Goal: Information Seeking & Learning: Learn about a topic

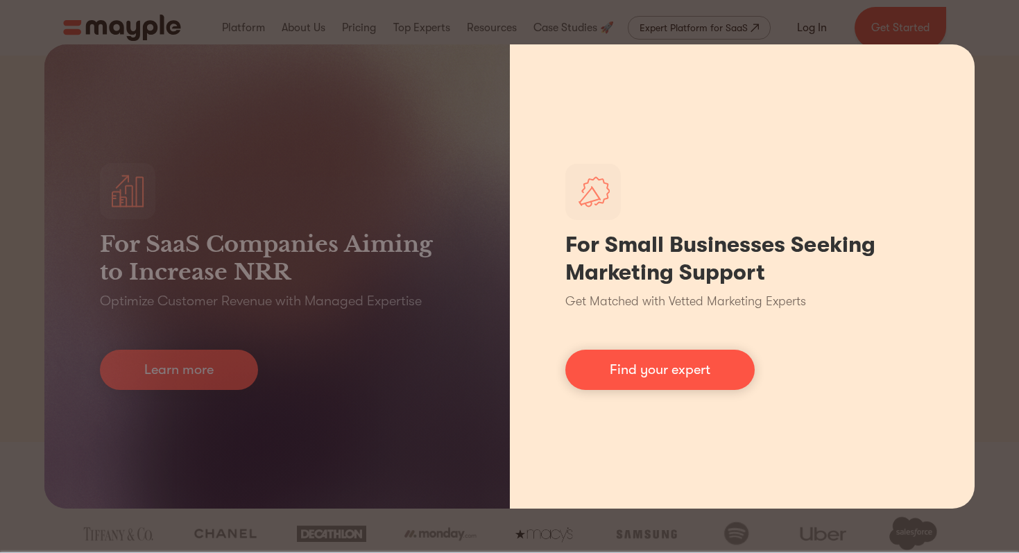
click at [650, 44] on div "For Small Businesses Seeking Marketing Support Get Matched with Vetted Marketin…" at bounding box center [742, 276] width 465 height 464
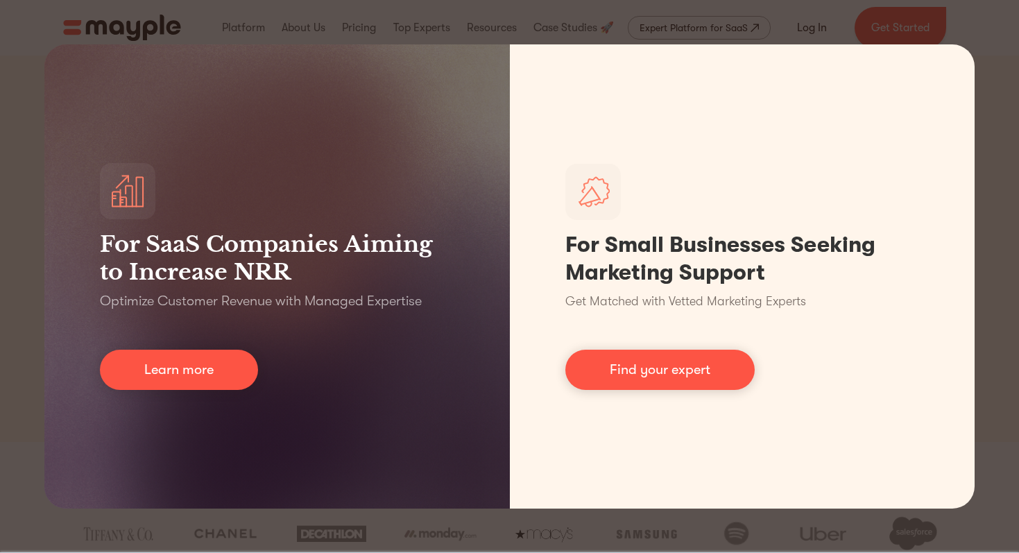
click at [649, 24] on div "For SaaS Companies Aiming to Increase NRR Optimize Customer Revenue with Manage…" at bounding box center [509, 276] width 1019 height 553
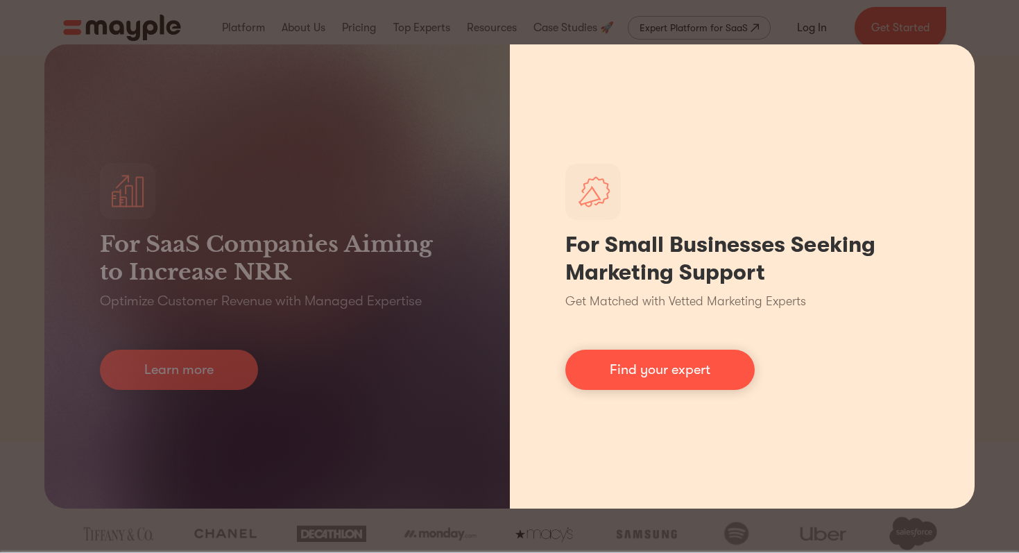
click at [554, 504] on div "For Small Businesses Seeking Marketing Support Get Matched with Vetted Marketin…" at bounding box center [742, 276] width 465 height 464
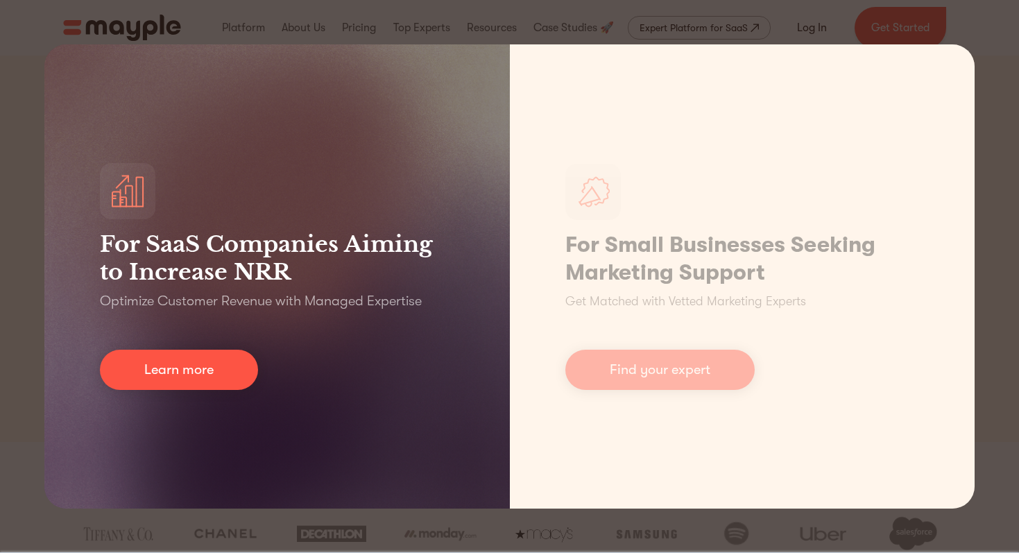
click at [461, 463] on div "For SaaS Companies Aiming to Increase NRR Optimize Customer Revenue with Manage…" at bounding box center [276, 276] width 465 height 464
click at [251, 375] on link "Learn more" at bounding box center [179, 370] width 158 height 40
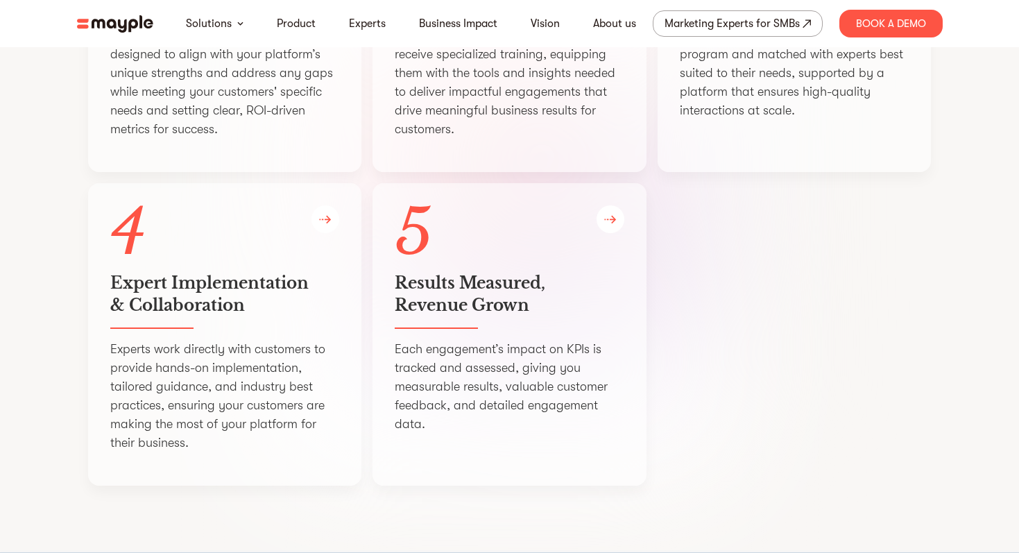
scroll to position [2136, 0]
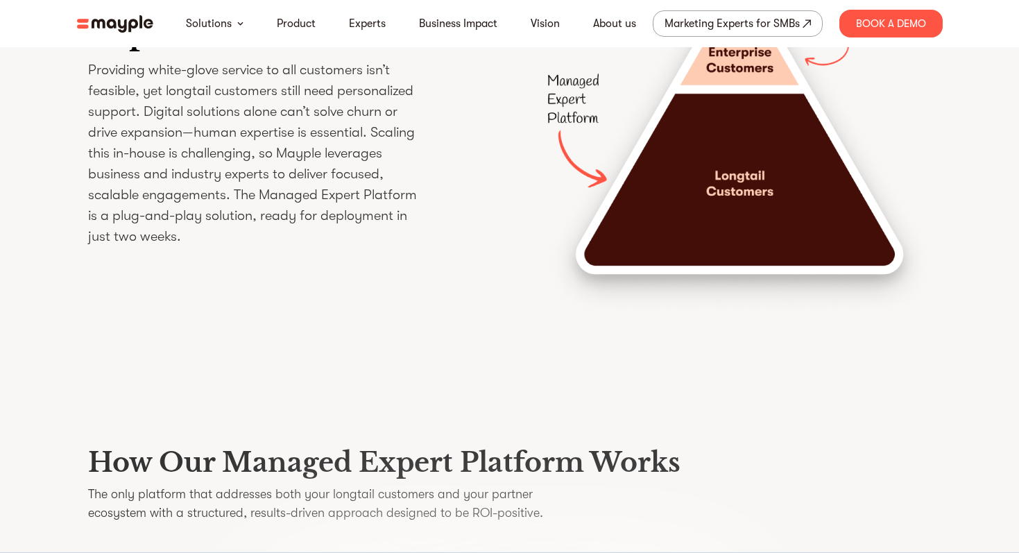
click at [105, 24] on img at bounding box center [115, 23] width 76 height 17
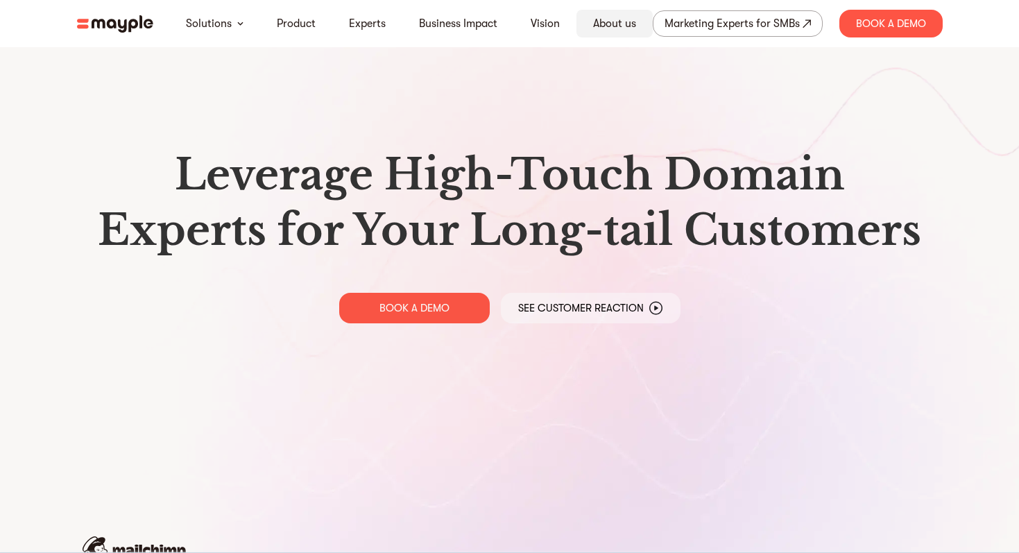
click at [609, 13] on div "About us" at bounding box center [614, 24] width 76 height 28
click at [729, 18] on div "Marketing Experts for SMBs" at bounding box center [731, 23] width 135 height 19
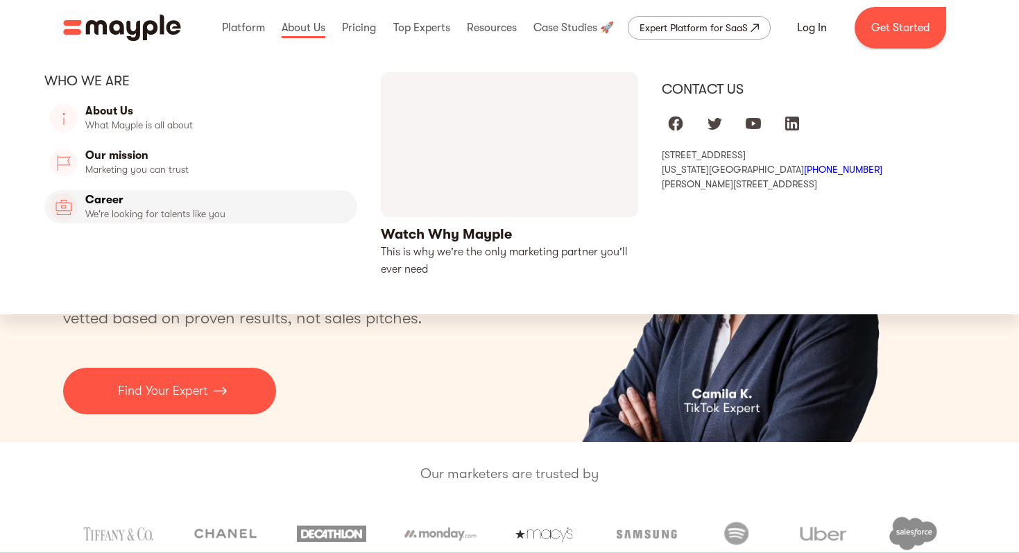
click at [113, 197] on link "Career" at bounding box center [200, 206] width 313 height 33
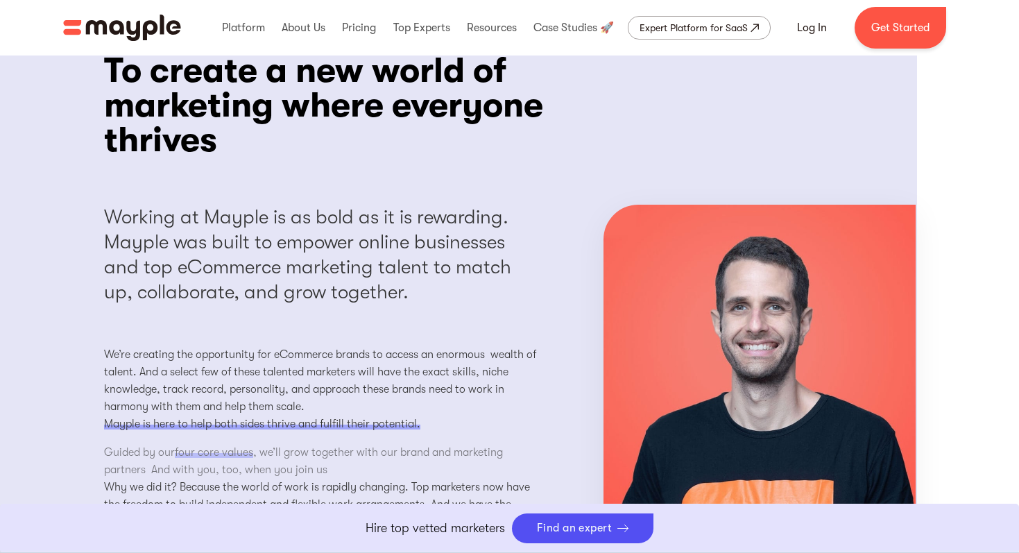
scroll to position [1091, 0]
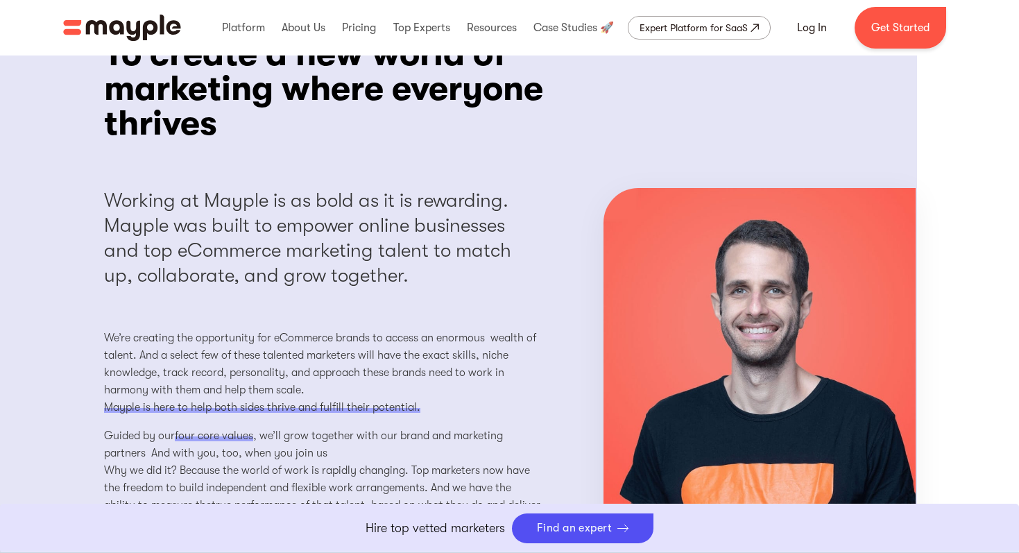
click at [135, 276] on div "Working at Mayple is as bold as it is rewarding. Mayple was built to empower on…" at bounding box center [323, 238] width 438 height 100
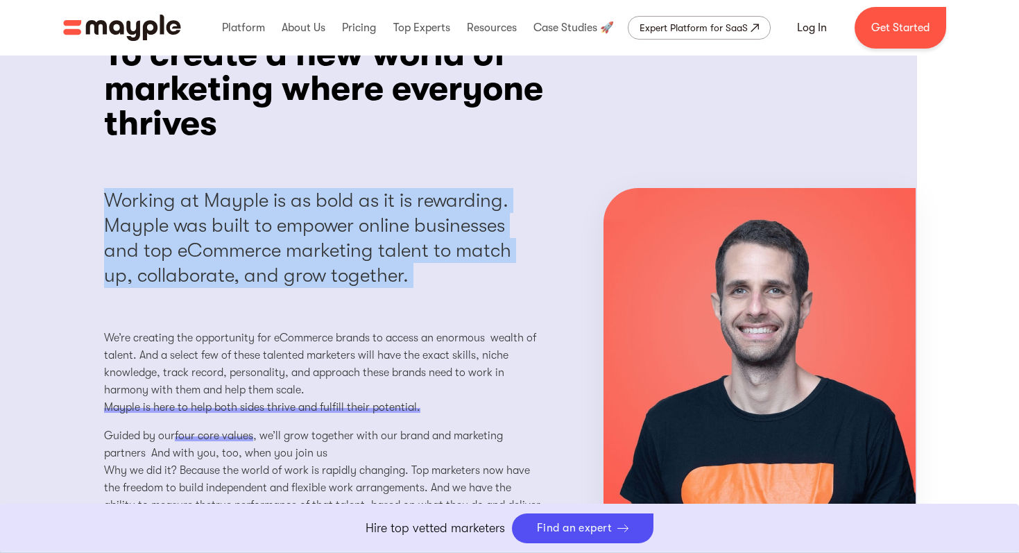
click at [135, 276] on div "Working at Mayple is as bold as it is rewarding. Mayple was built to empower on…" at bounding box center [323, 238] width 438 height 100
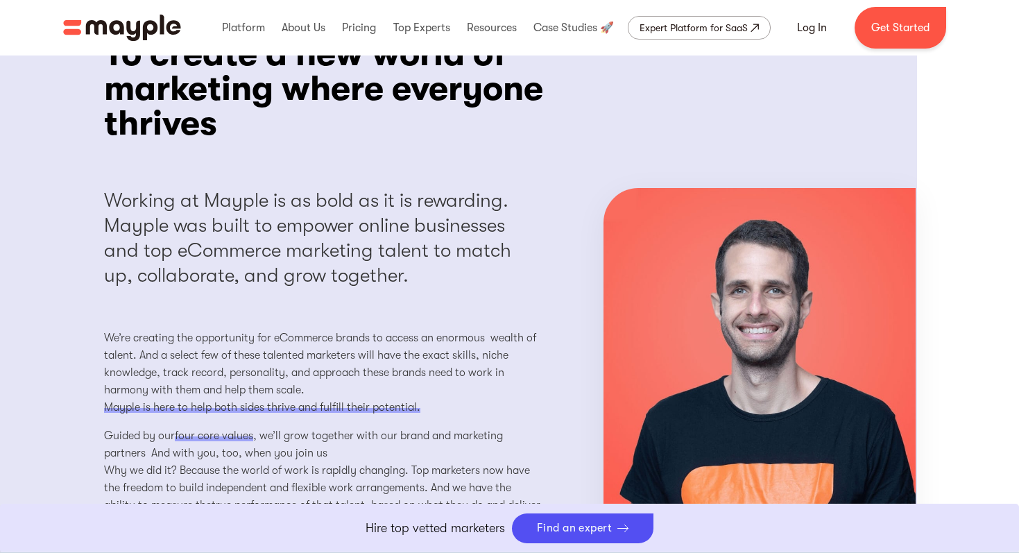
scroll to position [1203, 0]
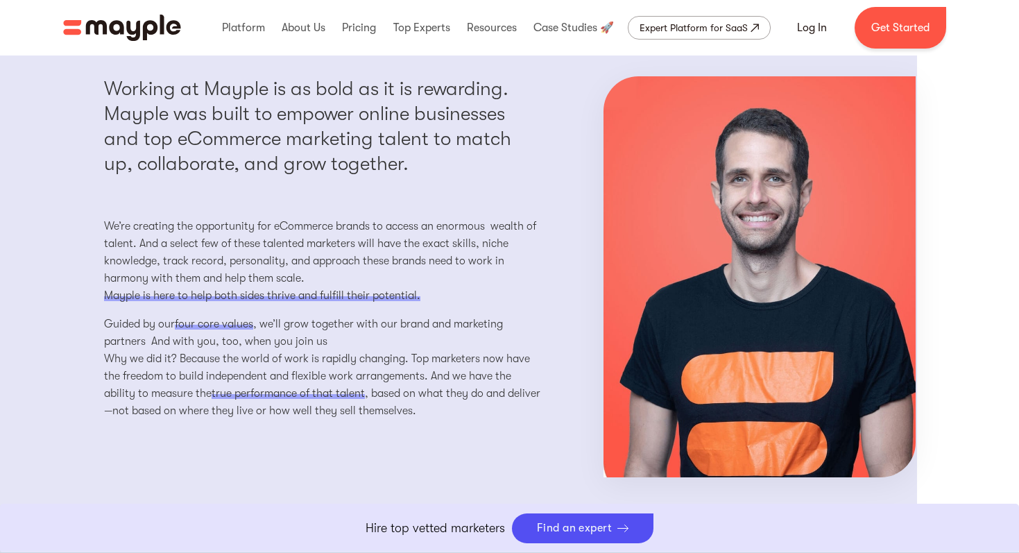
click at [135, 276] on p "We’re creating the opportunity for eCommerce brands to access an enormous wealt…" at bounding box center [323, 261] width 438 height 87
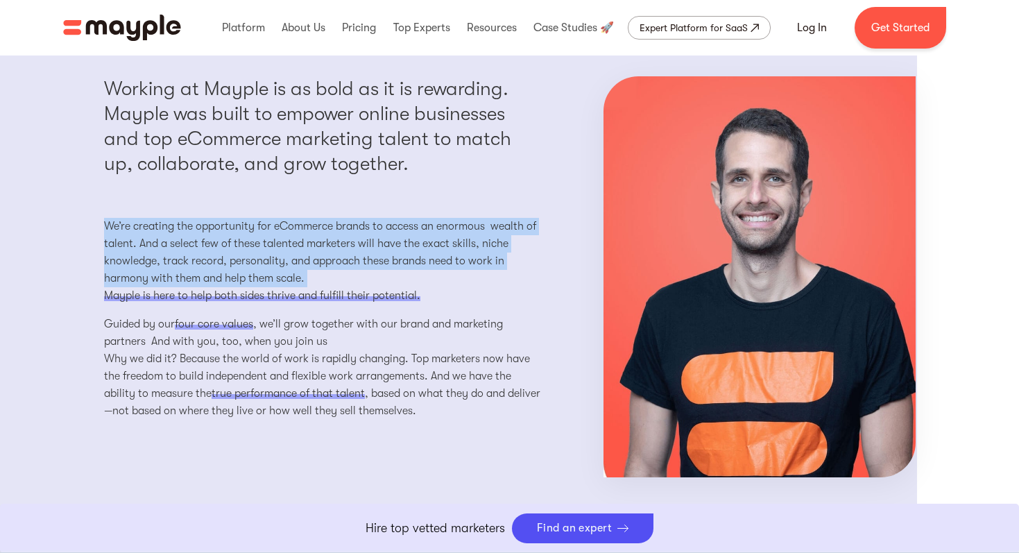
click at [135, 276] on p "We’re creating the opportunity for eCommerce brands to access an enormous wealt…" at bounding box center [323, 261] width 438 height 87
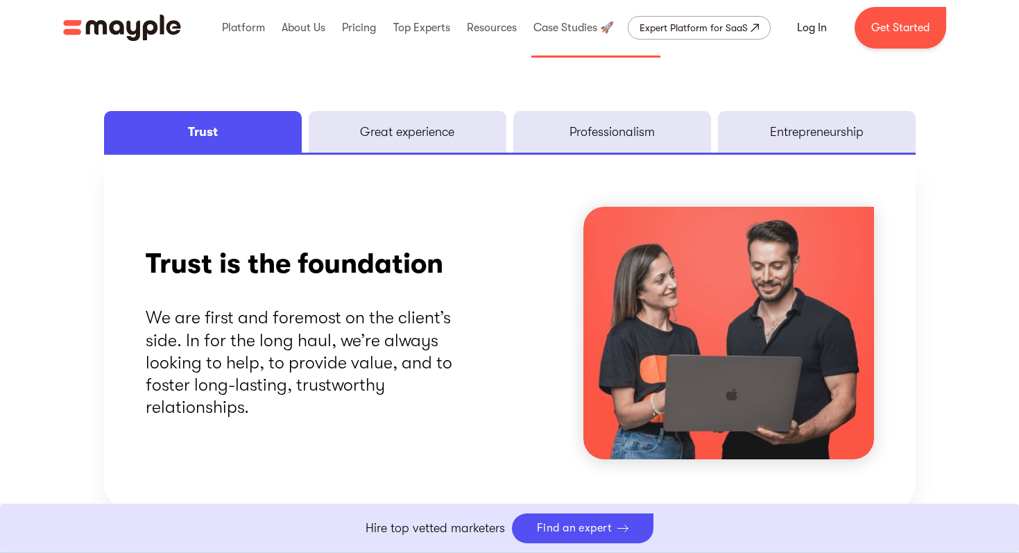
scroll to position [1838, 0]
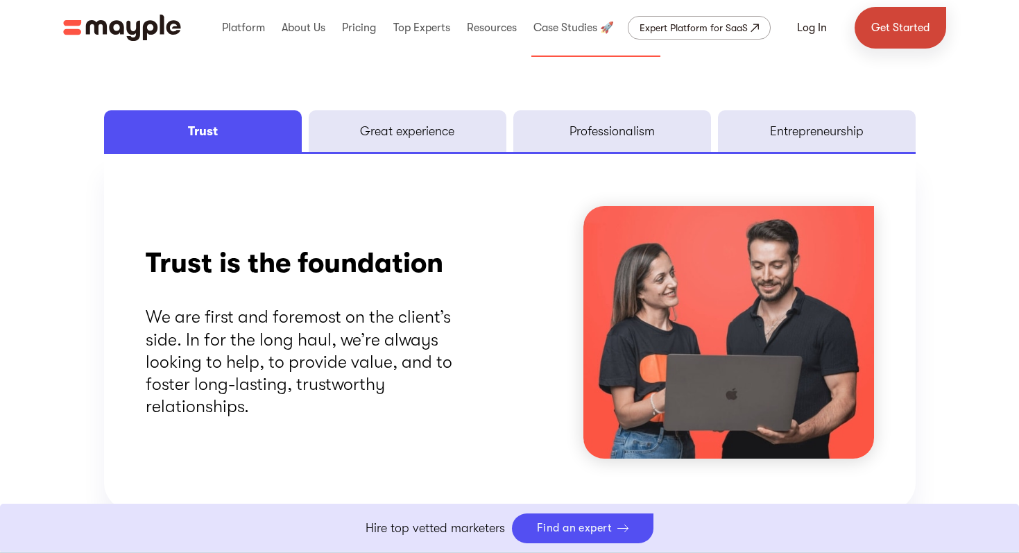
click at [885, 26] on link "Get Started" at bounding box center [900, 28] width 92 height 42
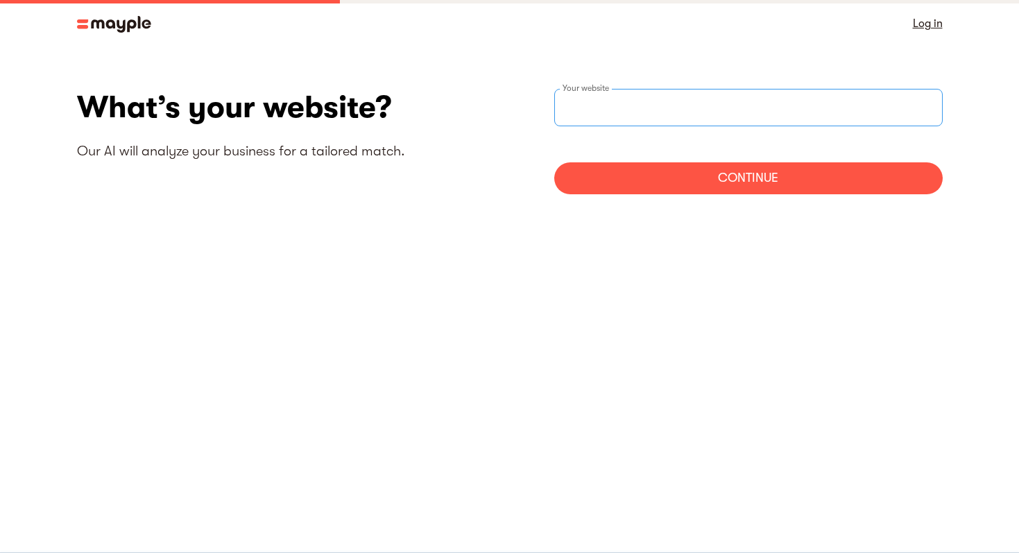
click at [659, 108] on input "websiteStep" at bounding box center [748, 107] width 388 height 37
paste input "https://baldwinmarketing.weebly.com/"
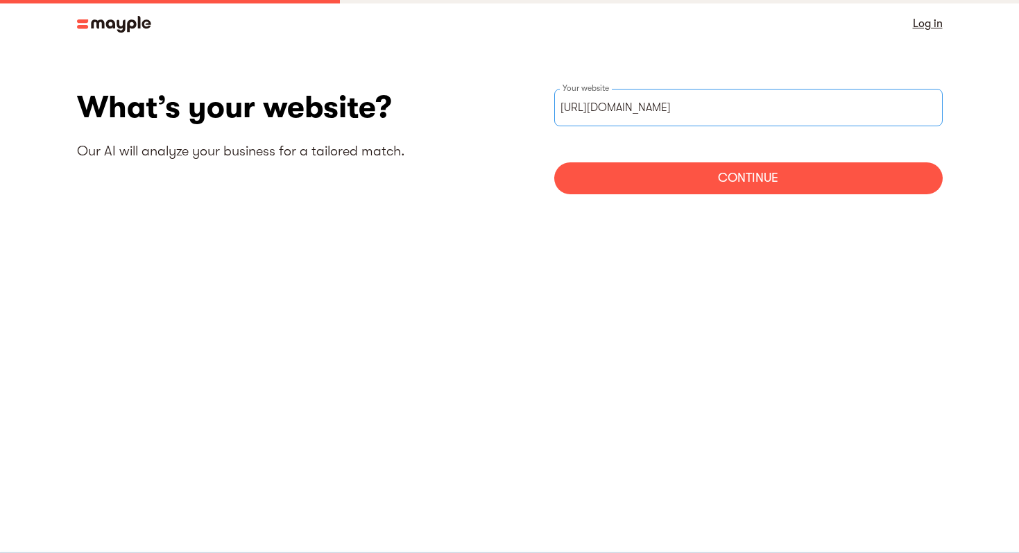
type input "https://baldwinmarketing.weebly.com/"
click at [603, 170] on div "Continue" at bounding box center [748, 178] width 388 height 32
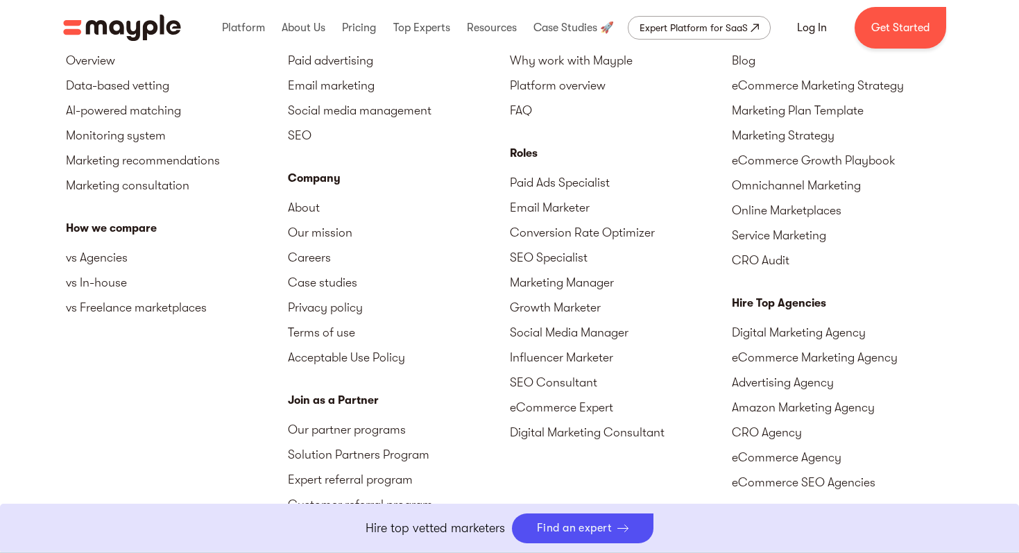
scroll to position [3469, 0]
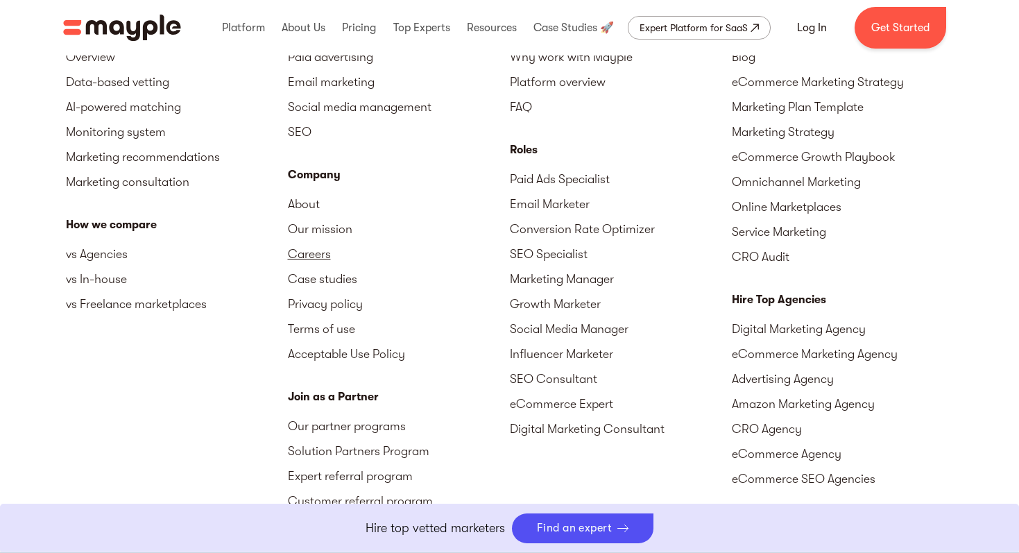
click at [312, 266] on link "Careers" at bounding box center [399, 253] width 222 height 25
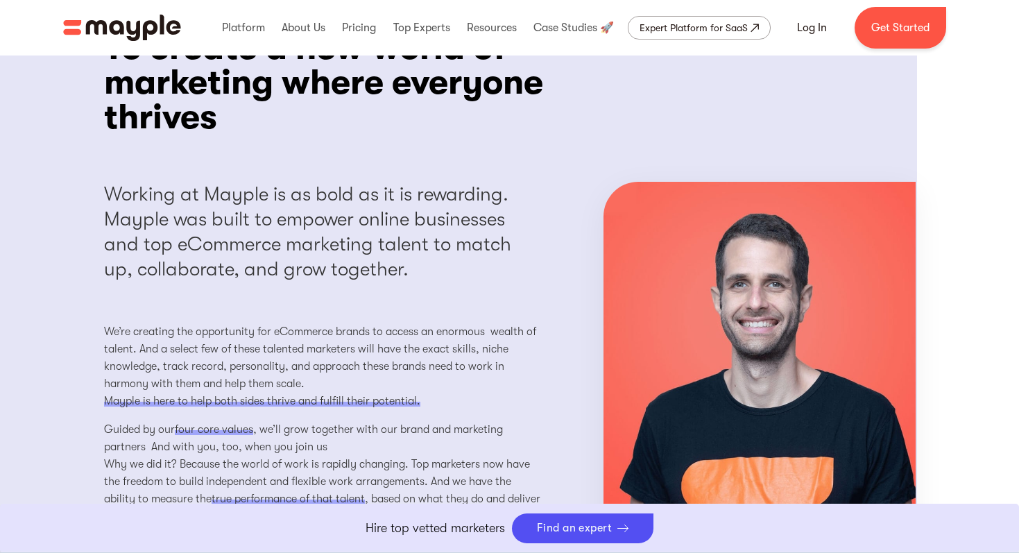
scroll to position [1114, 0]
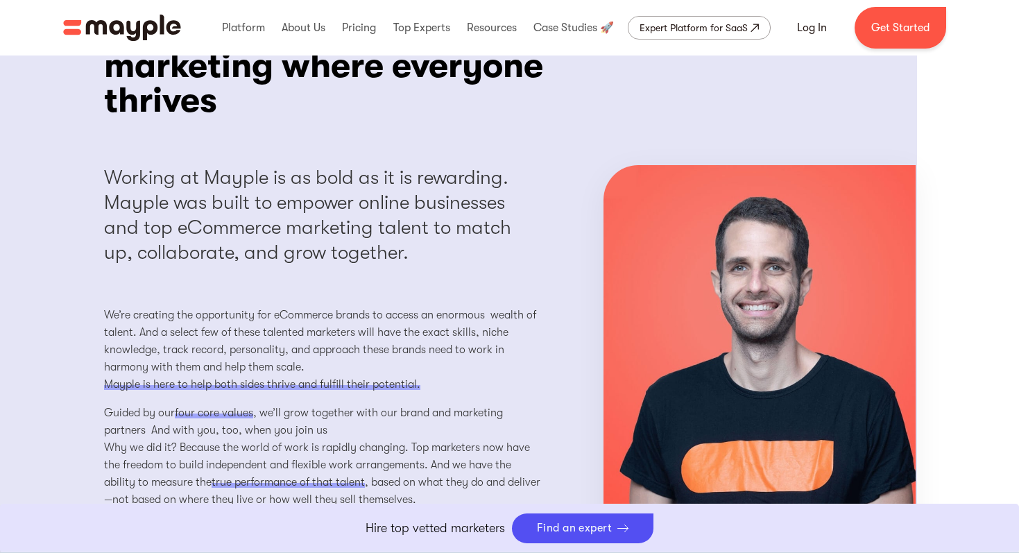
click at [228, 420] on span "four core values" at bounding box center [214, 413] width 78 height 14
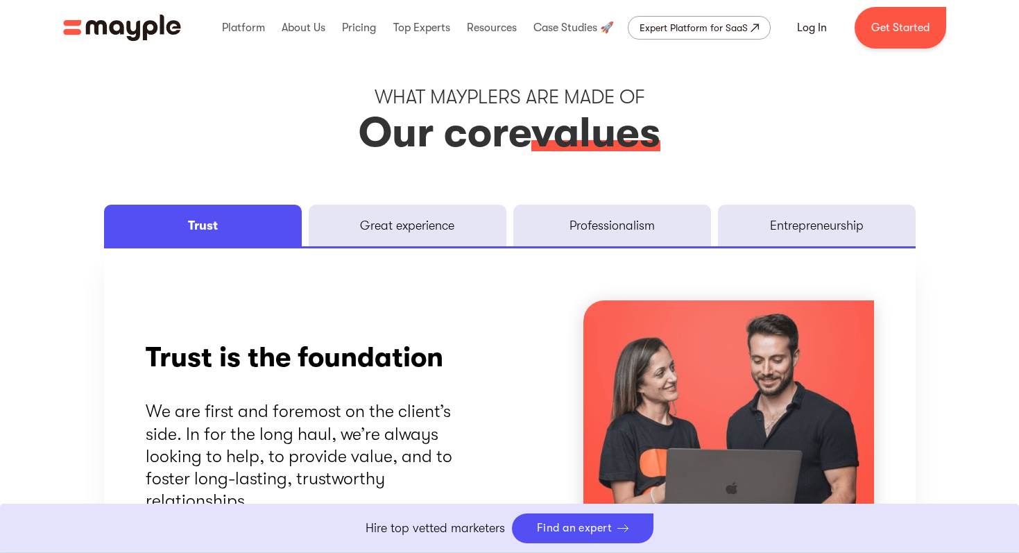
scroll to position [1748, 0]
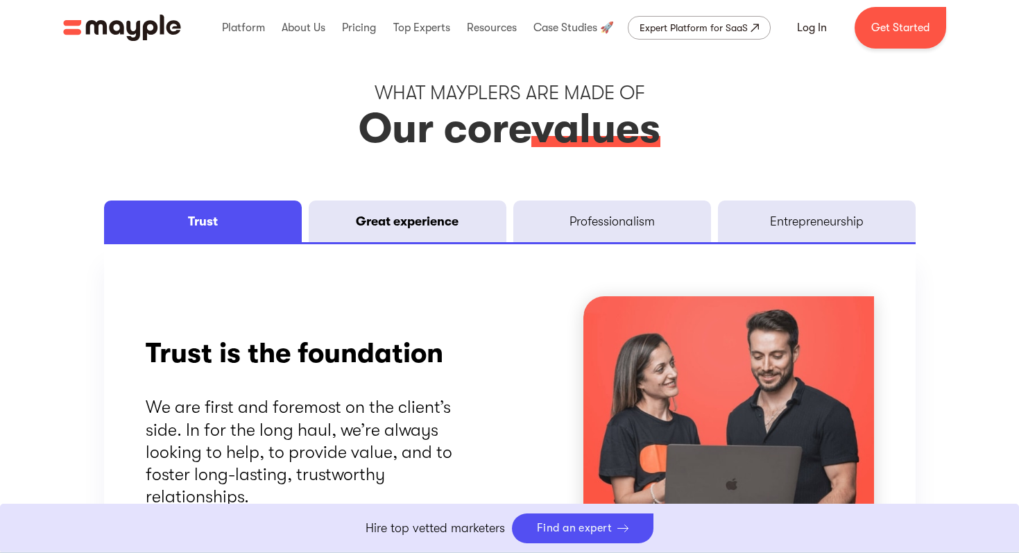
click at [371, 242] on link "Great experience" at bounding box center [408, 221] width 198 height 42
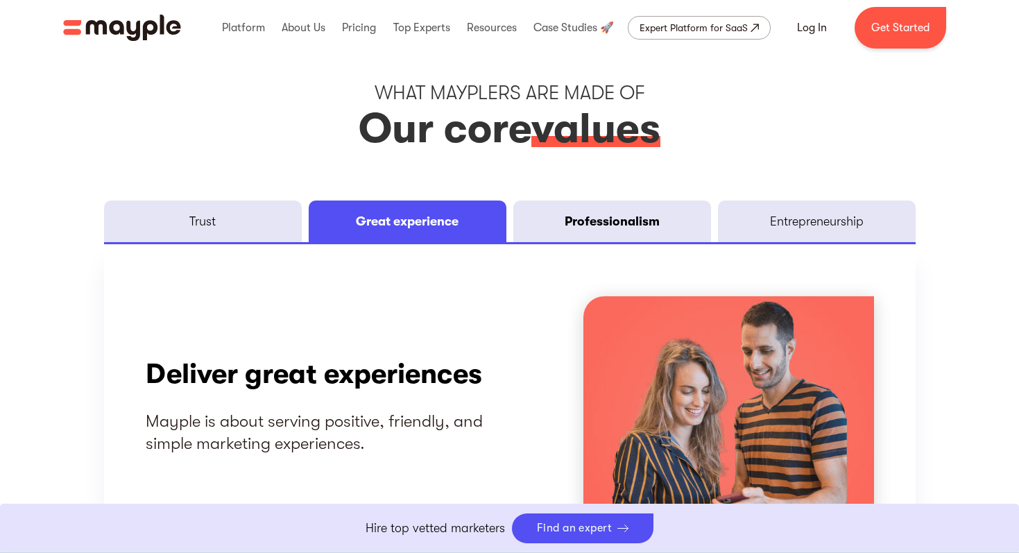
click at [548, 242] on link "Professionalism" at bounding box center [612, 221] width 198 height 42
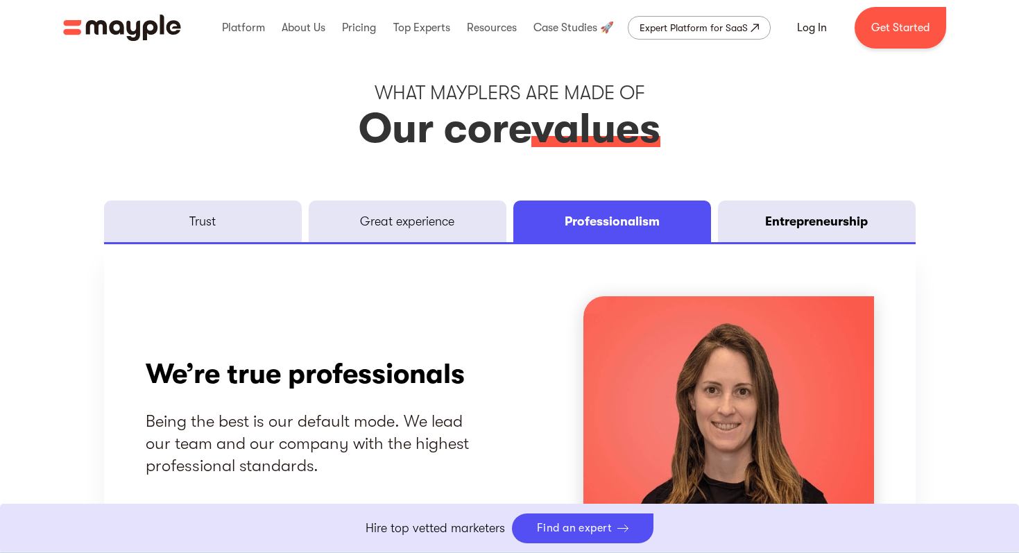
click at [730, 242] on link "Entrepreneurship" at bounding box center [817, 221] width 198 height 42
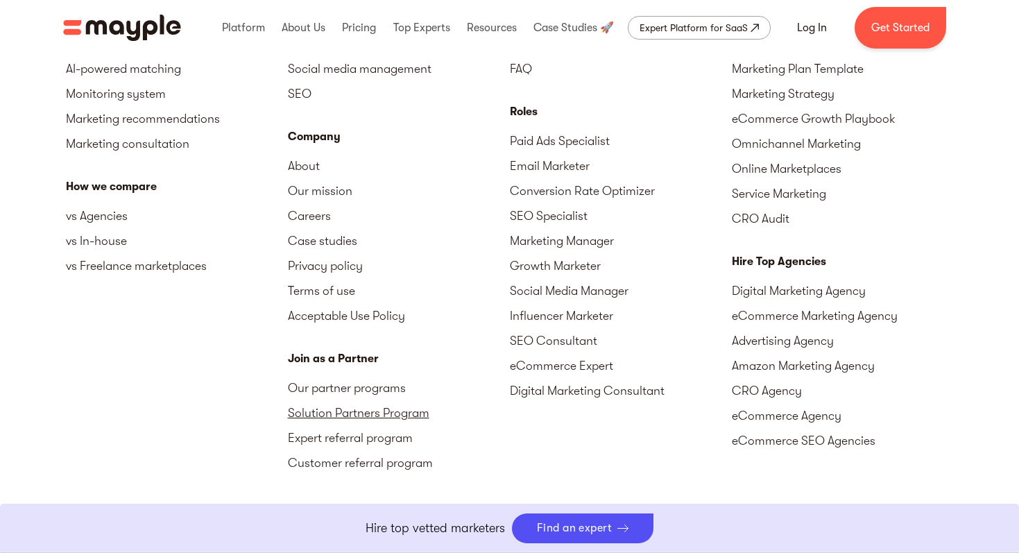
scroll to position [3505, 0]
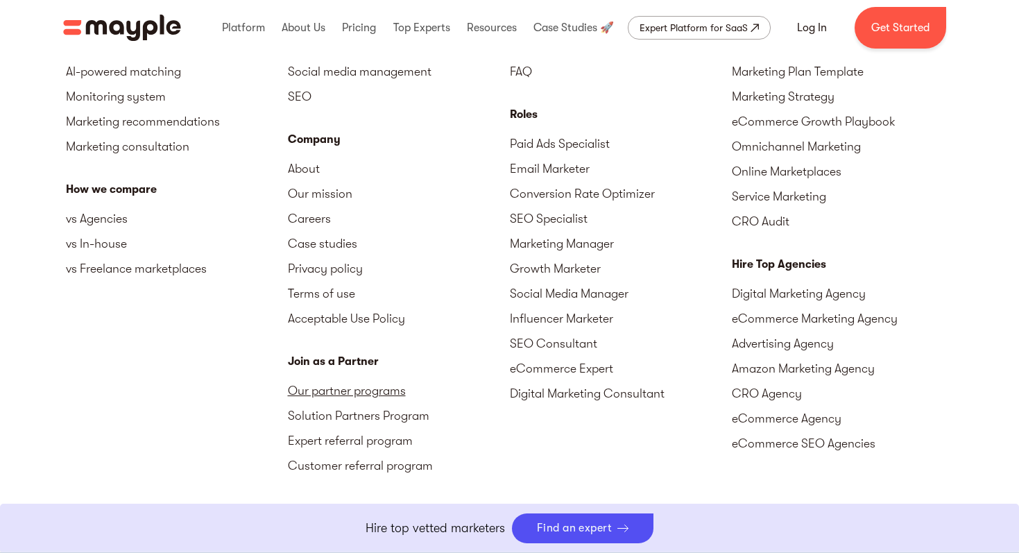
click at [361, 403] on link "Our partner programs" at bounding box center [399, 390] width 222 height 25
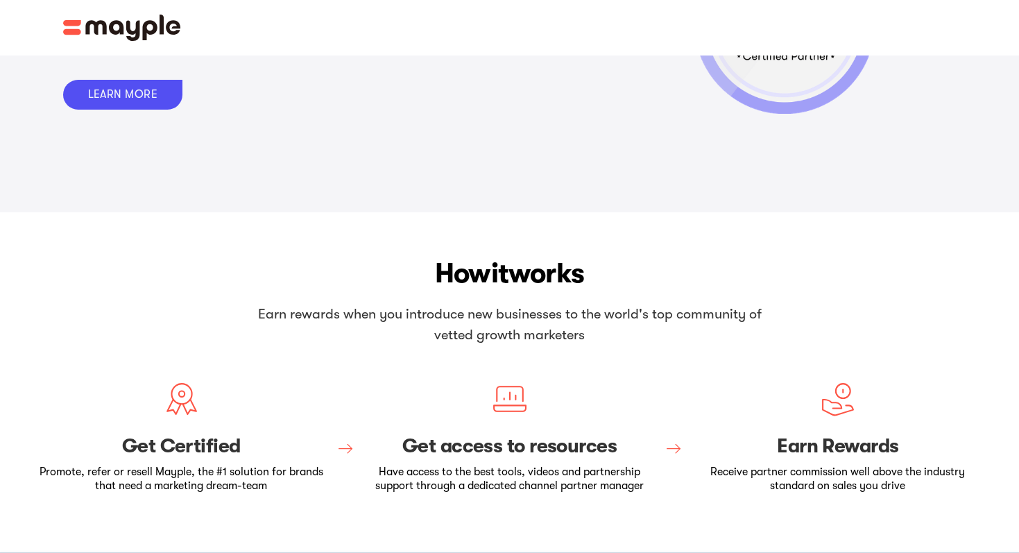
scroll to position [194, 0]
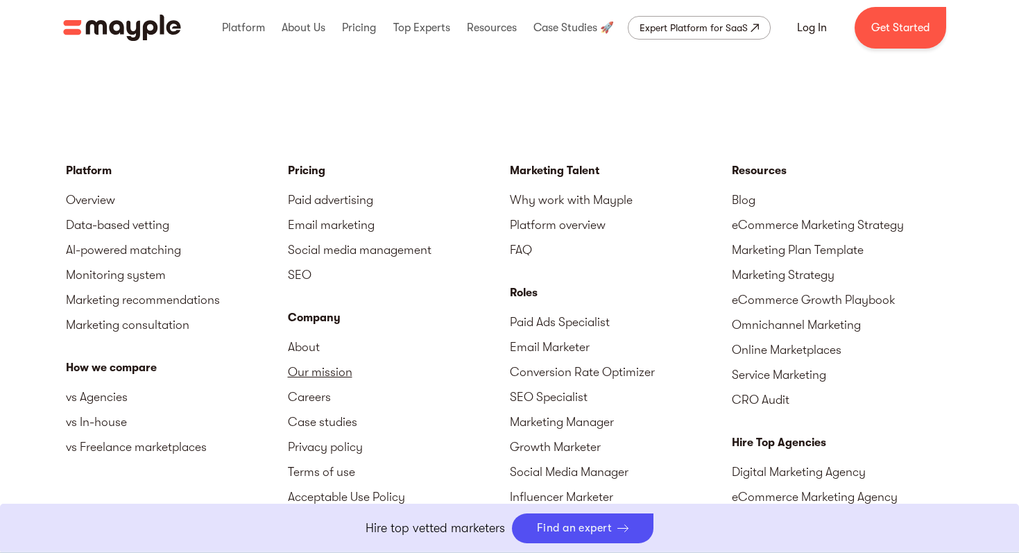
scroll to position [3327, 0]
click at [551, 409] on link "Marketing Manager" at bounding box center [621, 421] width 222 height 25
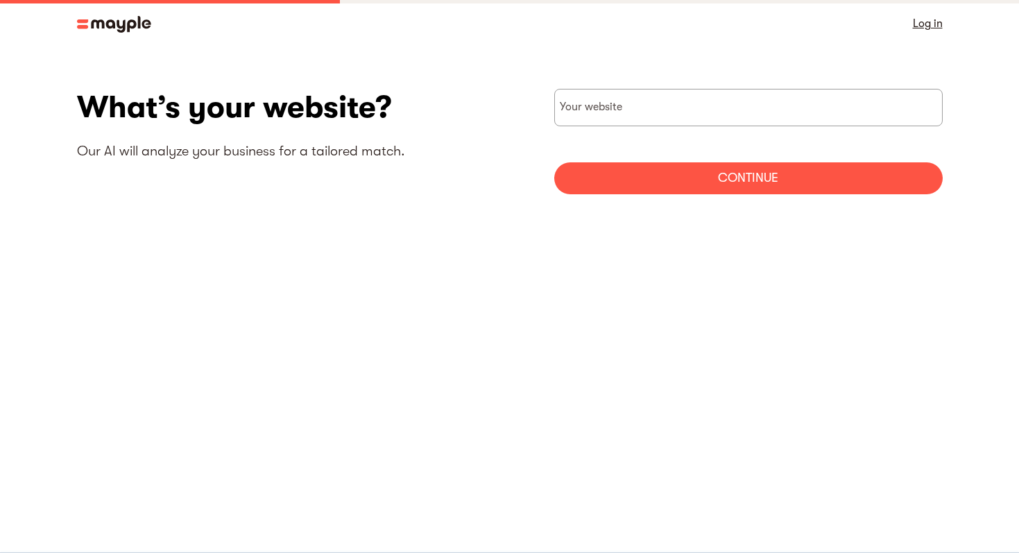
click at [382, 148] on p "Our AI will analyze your business for a tailored match." at bounding box center [293, 151] width 433 height 18
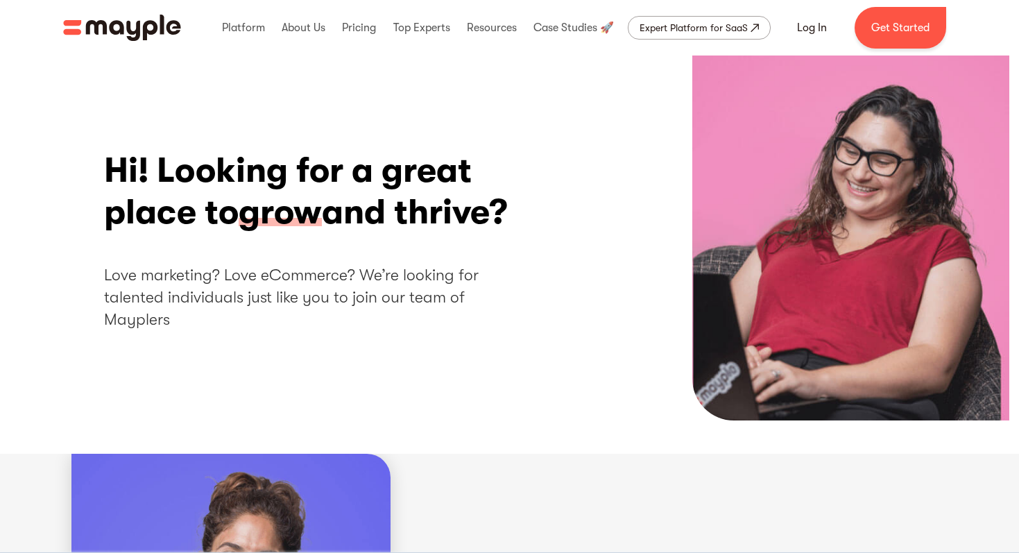
click at [244, 332] on h2 "Love marketing? Love eCommerce? We’re looking for talented individuals just lik…" at bounding box center [313, 297] width 418 height 67
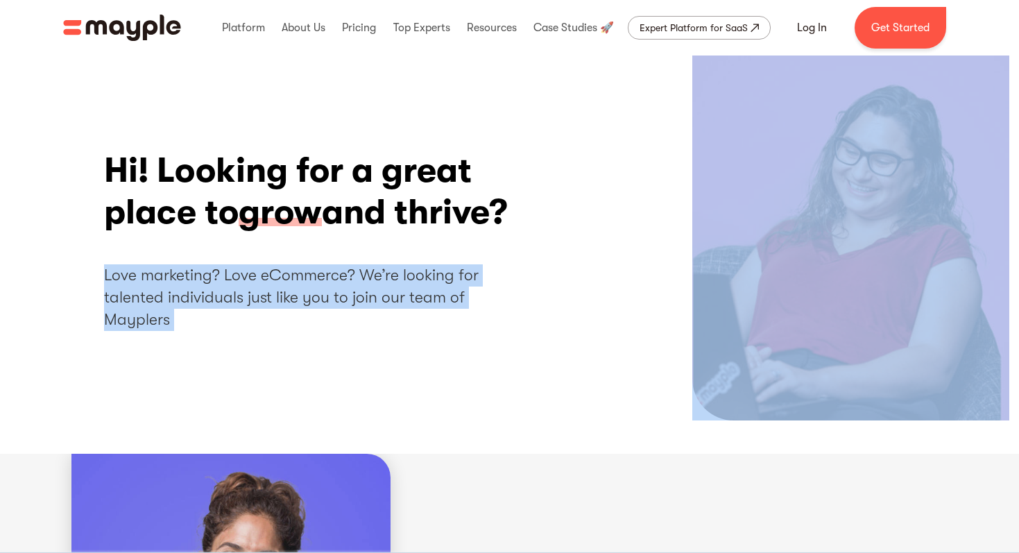
click at [244, 332] on h2 "Love marketing? Love eCommerce? We’re looking for talented individuals just lik…" at bounding box center [313, 297] width 418 height 67
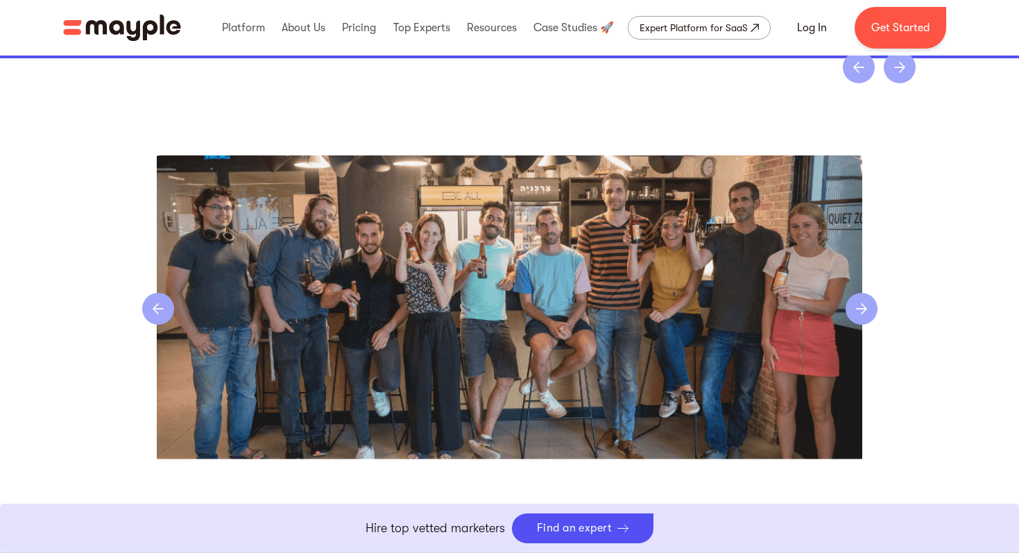
scroll to position [2929, 0]
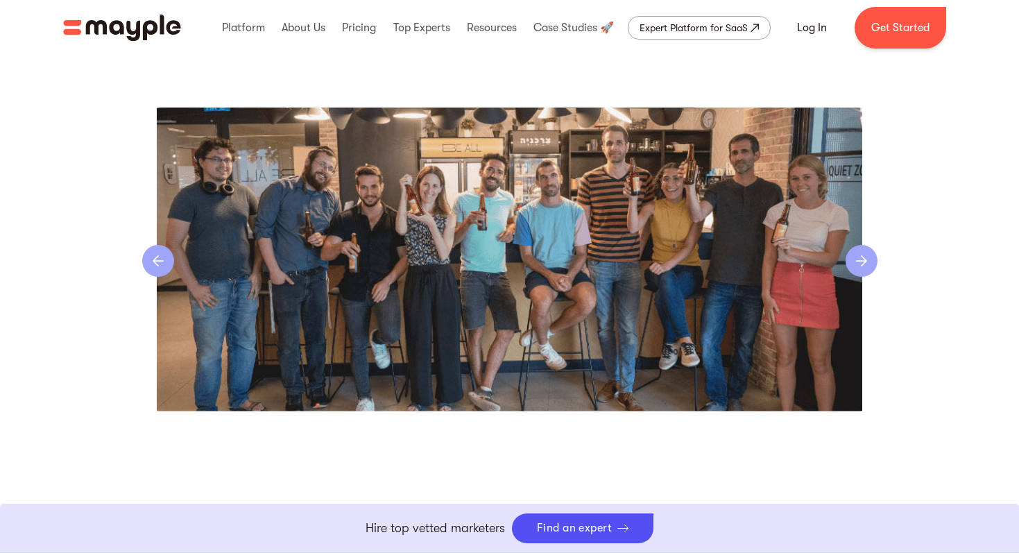
click at [149, 277] on div "previous slide" at bounding box center [158, 261] width 32 height 32
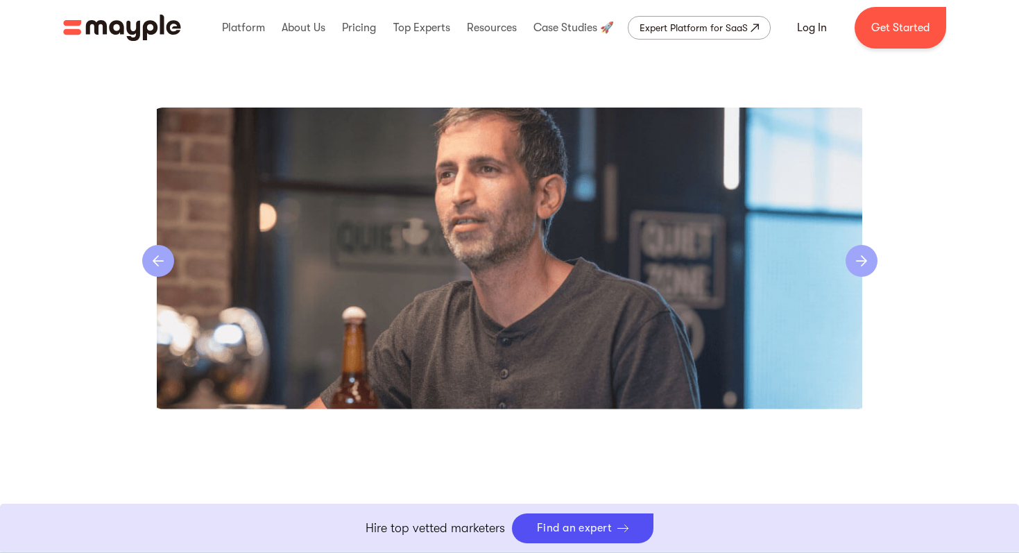
click at [149, 277] on div "previous slide" at bounding box center [158, 261] width 32 height 32
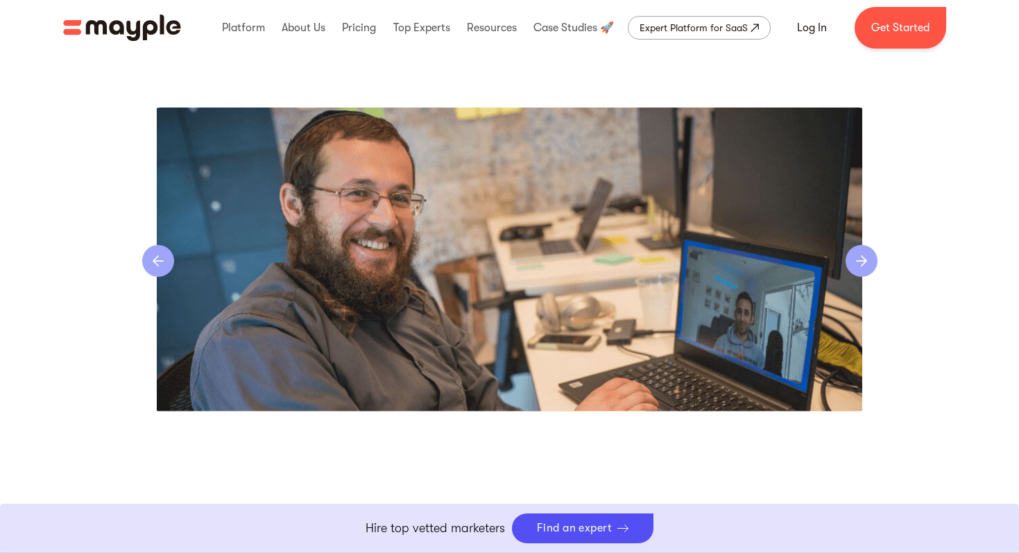
click at [149, 277] on div "previous slide" at bounding box center [158, 261] width 32 height 32
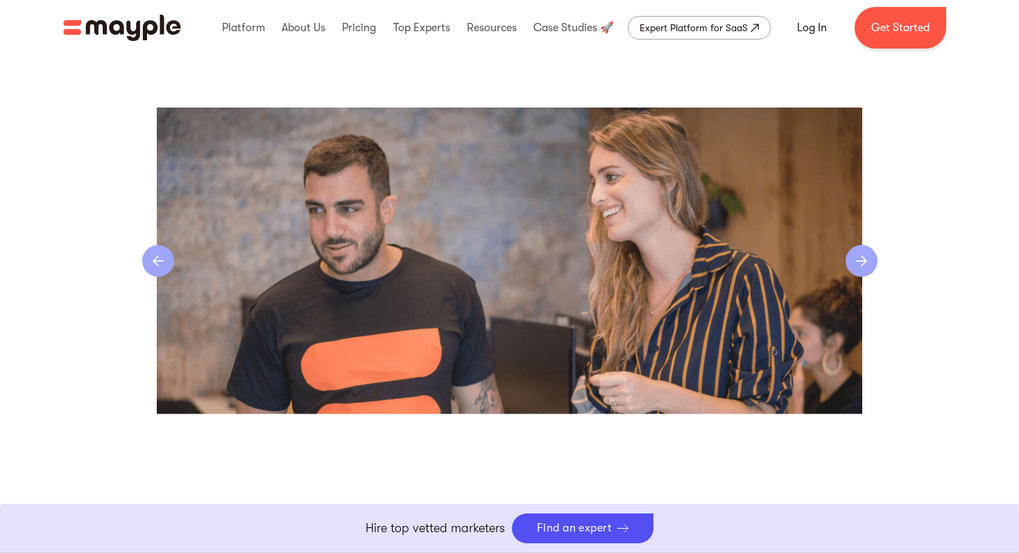
click at [149, 277] on div "previous slide" at bounding box center [158, 261] width 32 height 32
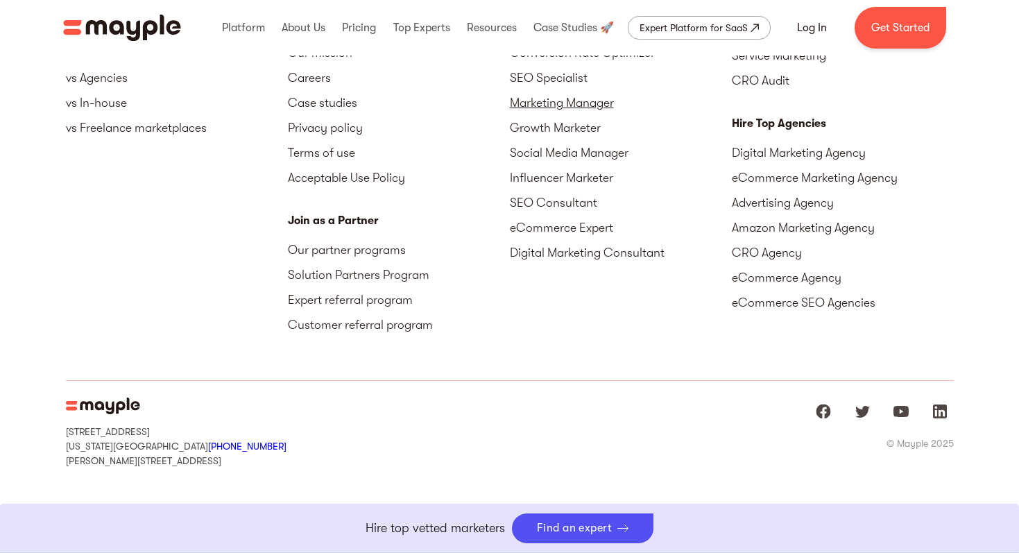
scroll to position [3688, 0]
click at [938, 410] on img "Mayple at LinkedIn" at bounding box center [939, 411] width 17 height 17
